Goal: Find specific page/section: Find specific page/section

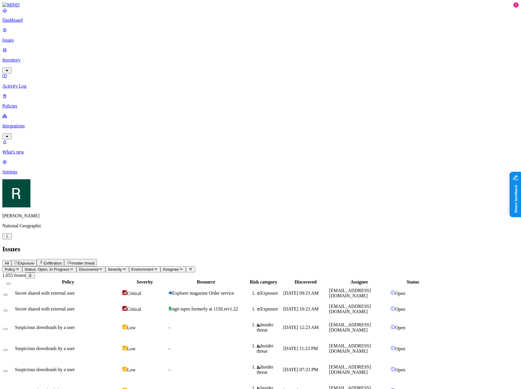
click at [112, 259] on div "All Exposure Exfiltration Insider threat" at bounding box center [260, 262] width 516 height 7
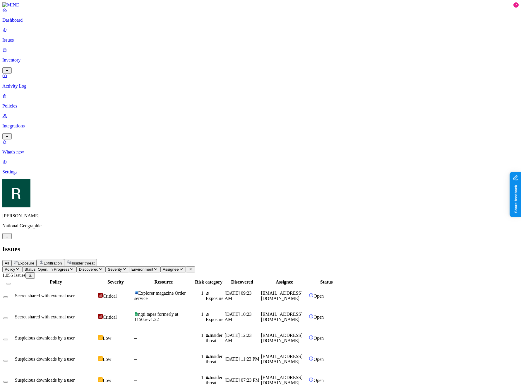
click at [34, 261] on span "Exposure" at bounding box center [26, 263] width 16 height 4
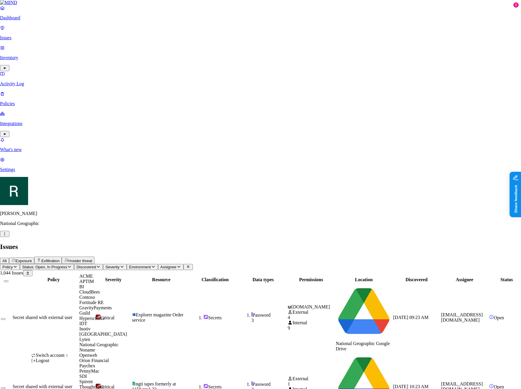
click at [87, 279] on div "ACME" at bounding box center [103, 275] width 48 height 5
